Goal: Find specific page/section: Find specific page/section

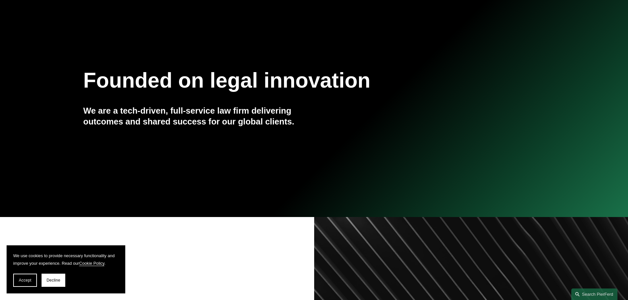
scroll to position [132, 0]
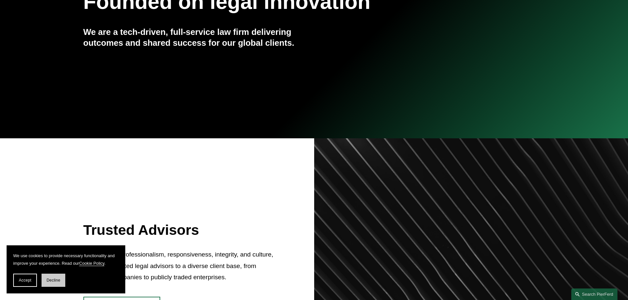
click at [56, 279] on span "Decline" at bounding box center [53, 280] width 14 height 5
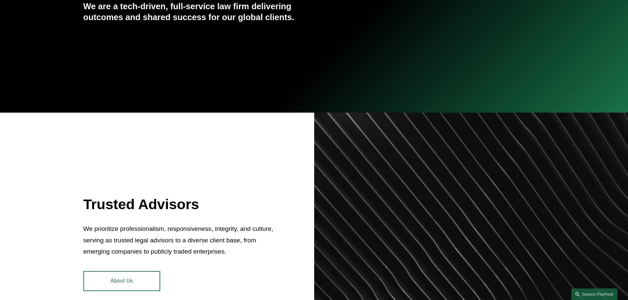
scroll to position [0, 0]
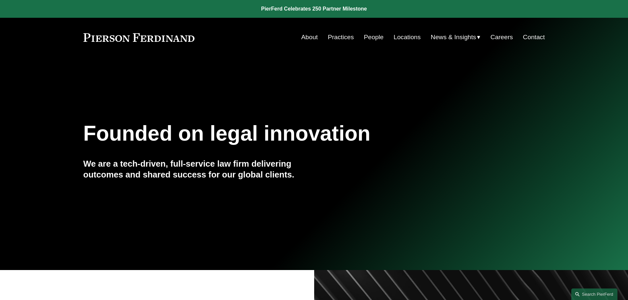
click at [368, 40] on link "People" at bounding box center [374, 37] width 20 height 13
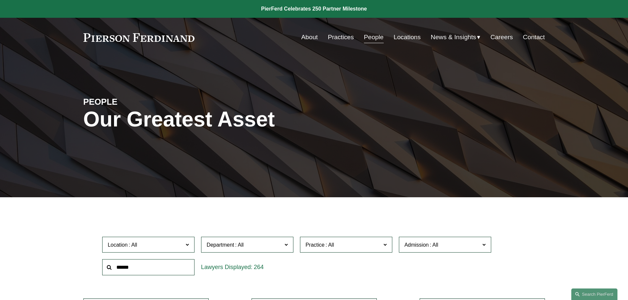
click at [163, 265] on input "text" at bounding box center [148, 267] width 92 height 16
type input "******"
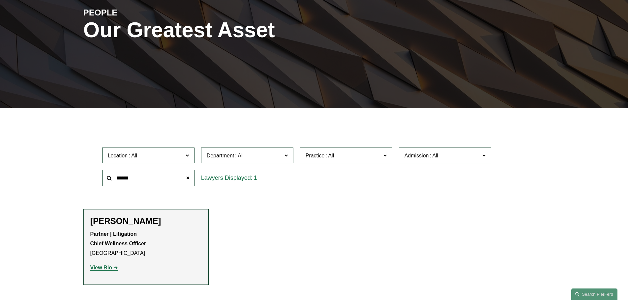
scroll to position [99, 0]
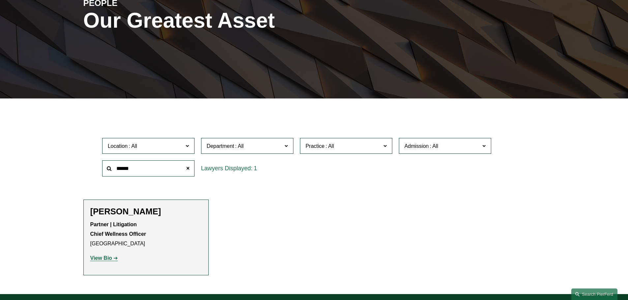
click at [98, 260] on strong "View Bio" at bounding box center [101, 258] width 22 height 6
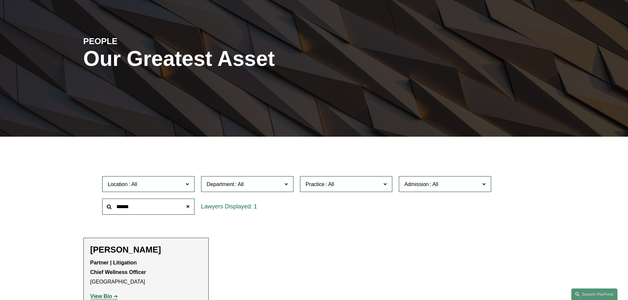
scroll to position [0, 0]
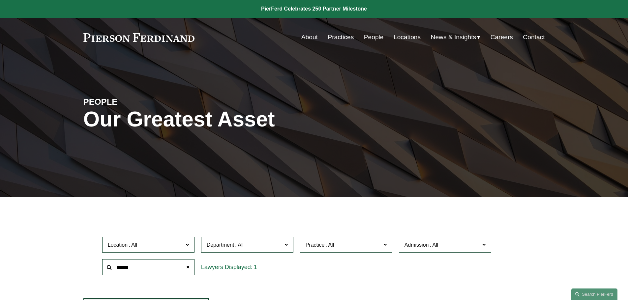
click at [369, 37] on link "People" at bounding box center [374, 37] width 20 height 13
